Goal: Browse casually

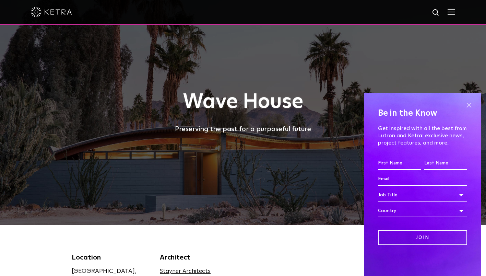
click at [470, 103] on span at bounding box center [469, 105] width 10 height 10
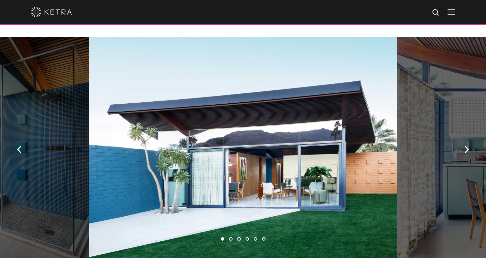
scroll to position [470, 0]
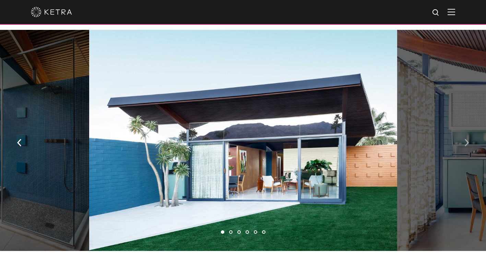
click at [467, 139] on img "button" at bounding box center [467, 143] width 4 height 8
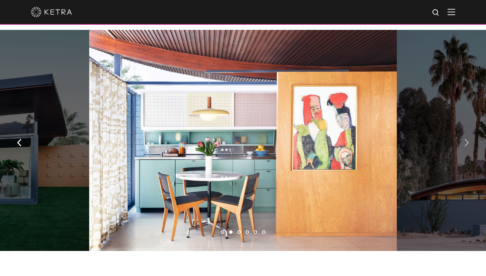
click at [467, 139] on img "button" at bounding box center [467, 143] width 4 height 8
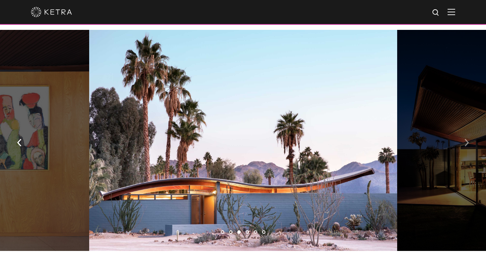
click at [467, 139] on img "button" at bounding box center [467, 143] width 4 height 8
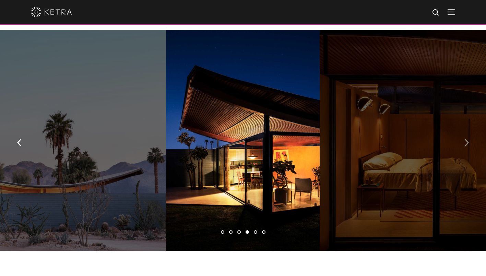
click at [467, 139] on img "button" at bounding box center [467, 143] width 4 height 8
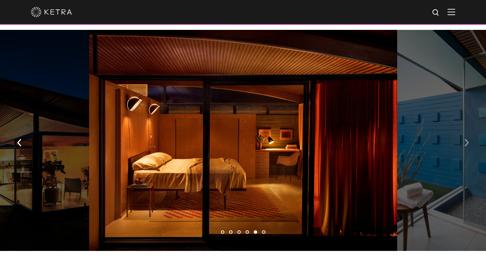
click at [467, 139] on img "button" at bounding box center [467, 143] width 4 height 8
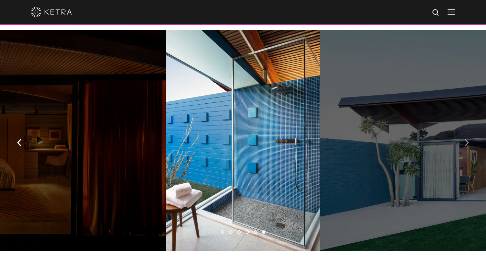
click at [467, 139] on img "button" at bounding box center [467, 143] width 4 height 8
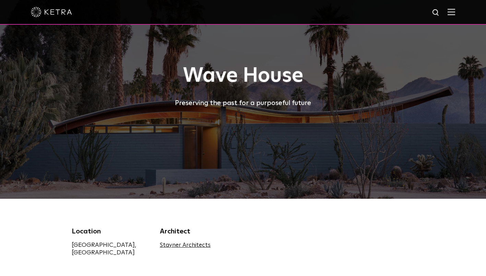
scroll to position [0, 0]
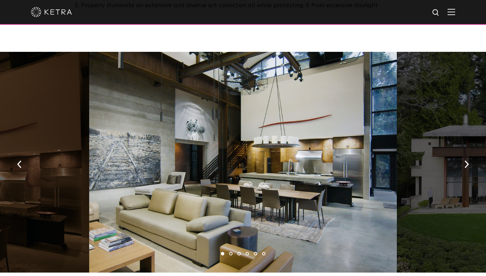
scroll to position [682, 0]
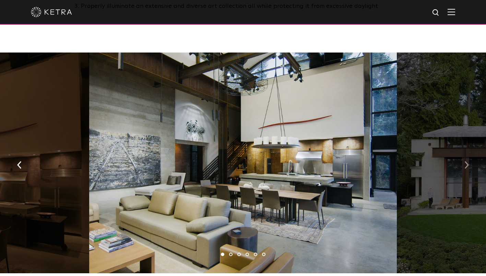
click at [468, 161] on img "button" at bounding box center [467, 165] width 4 height 8
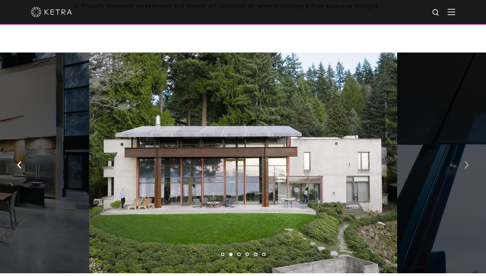
click at [468, 161] on img "button" at bounding box center [467, 165] width 4 height 8
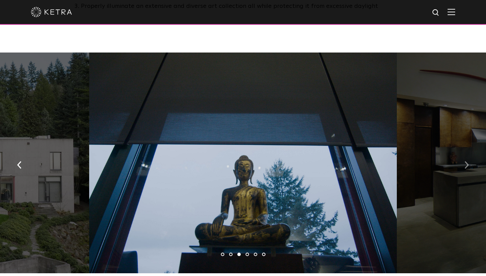
click at [468, 161] on img "button" at bounding box center [467, 165] width 4 height 8
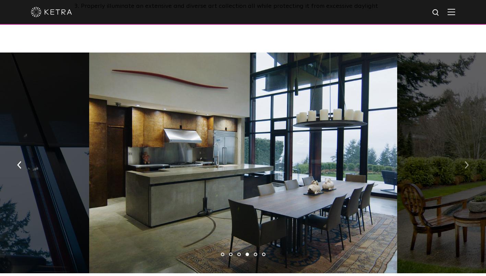
click at [468, 161] on img "button" at bounding box center [467, 165] width 4 height 8
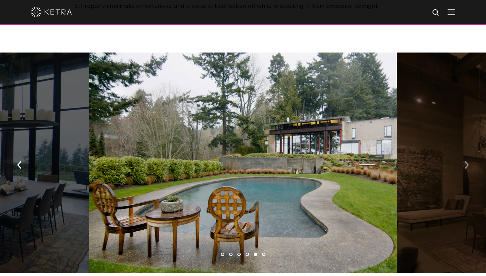
click at [468, 161] on img "button" at bounding box center [467, 165] width 4 height 8
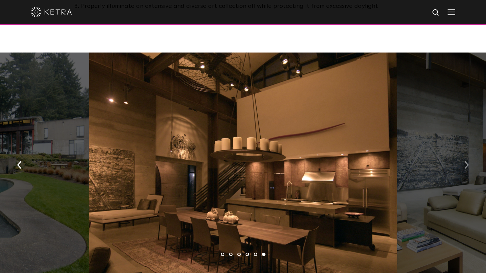
click at [468, 161] on img "button" at bounding box center [467, 165] width 4 height 8
